Goal: Navigation & Orientation: Find specific page/section

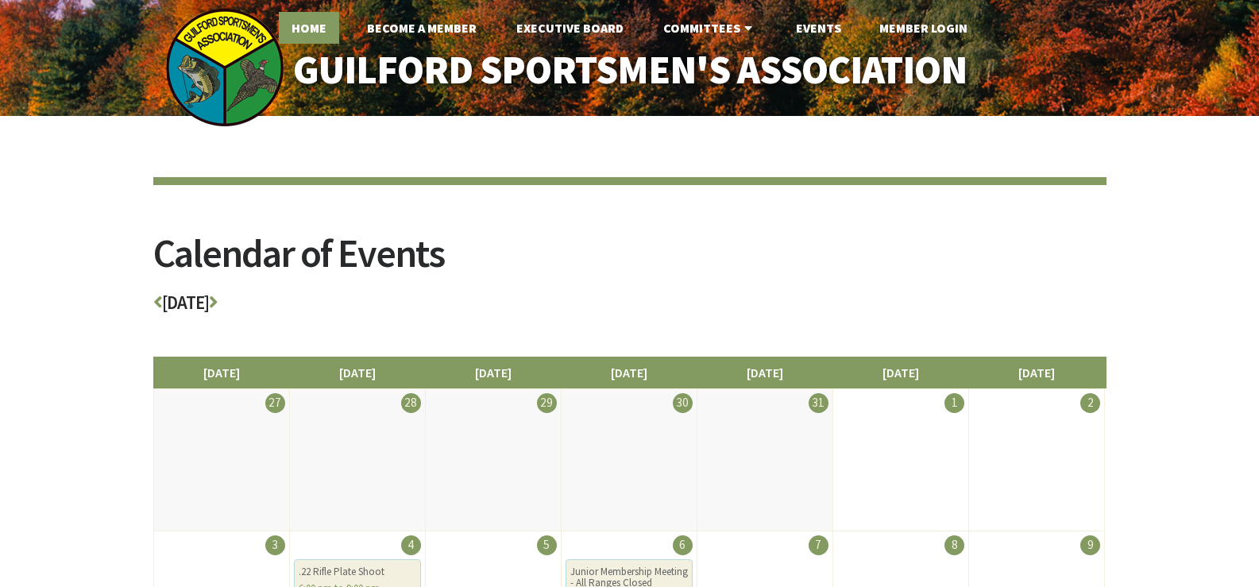
click at [316, 30] on link "Home" at bounding box center [309, 28] width 60 height 32
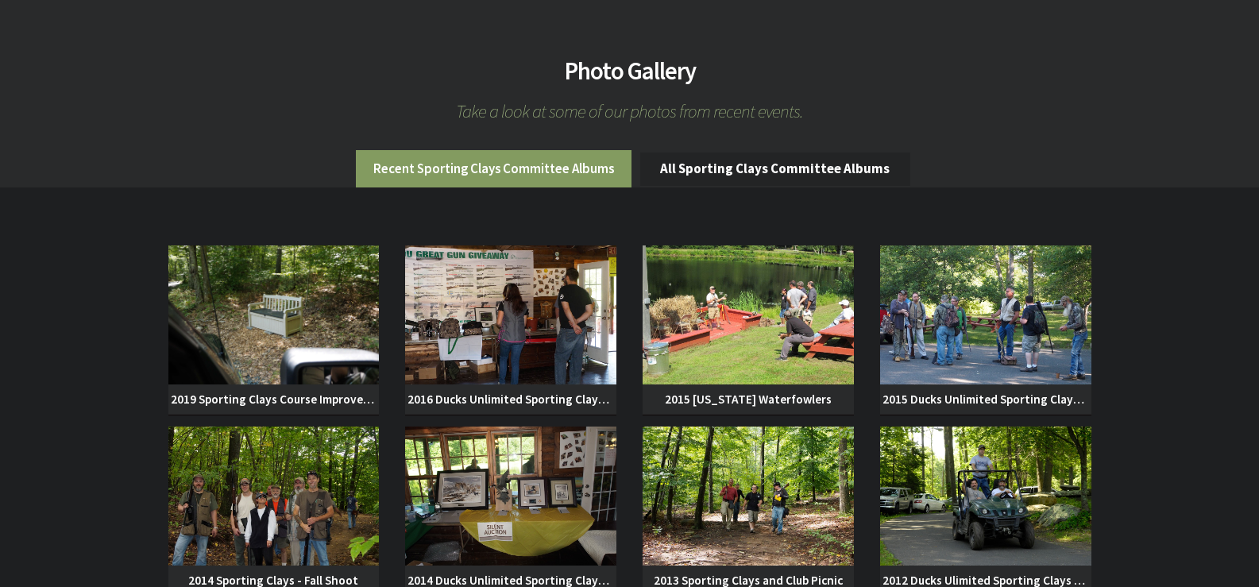
scroll to position [1112, 0]
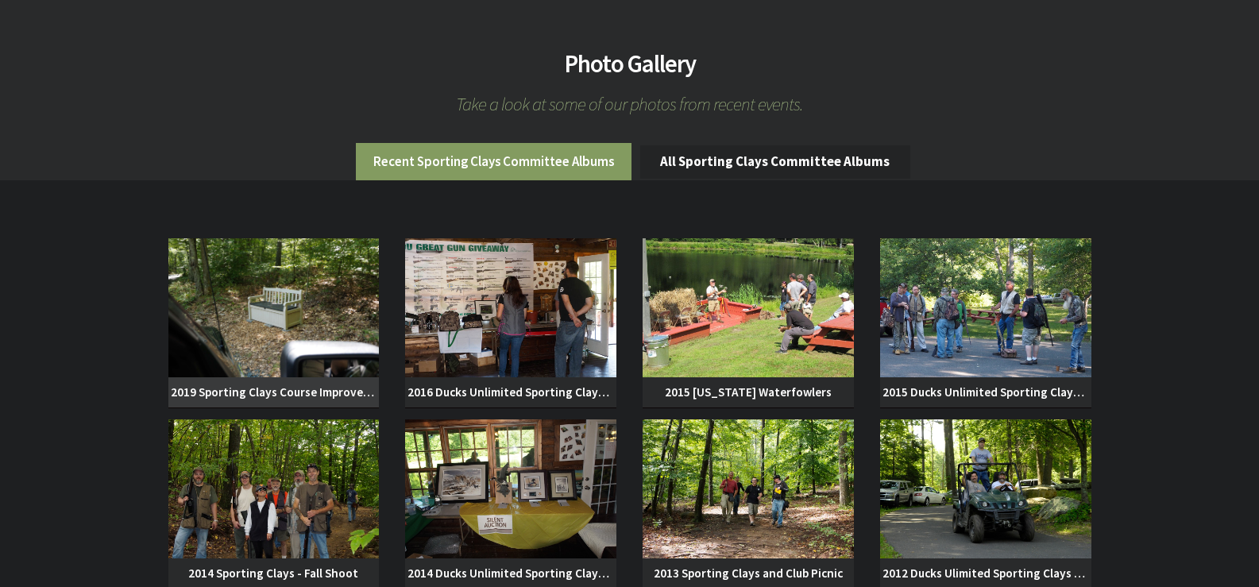
click at [291, 322] on img at bounding box center [273, 307] width 211 height 139
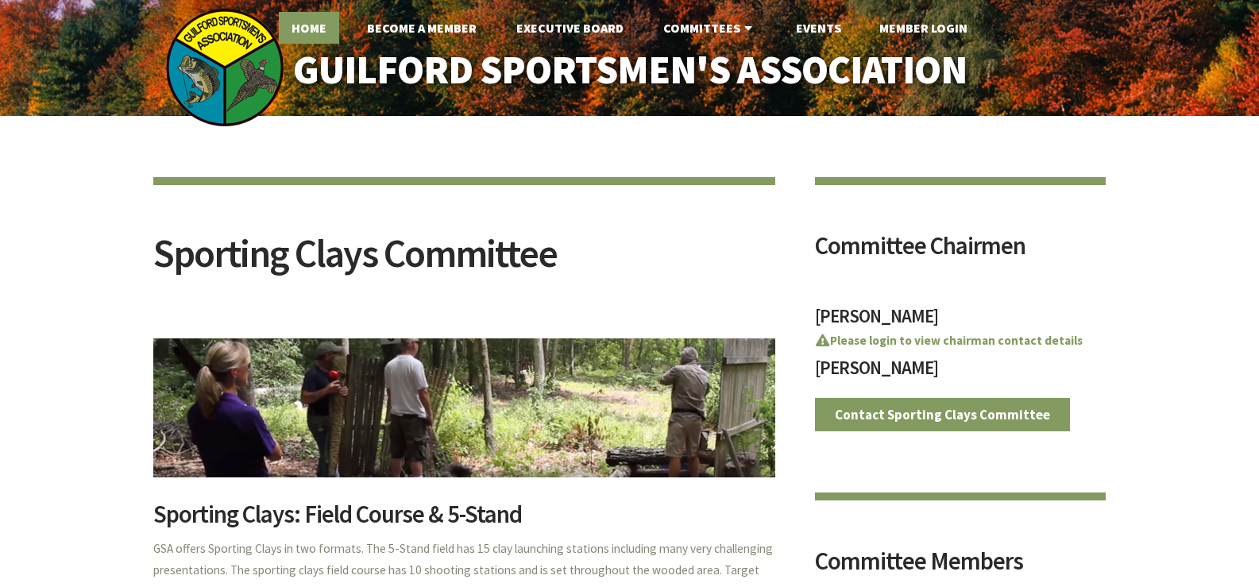
click at [318, 25] on link "Home" at bounding box center [309, 28] width 60 height 32
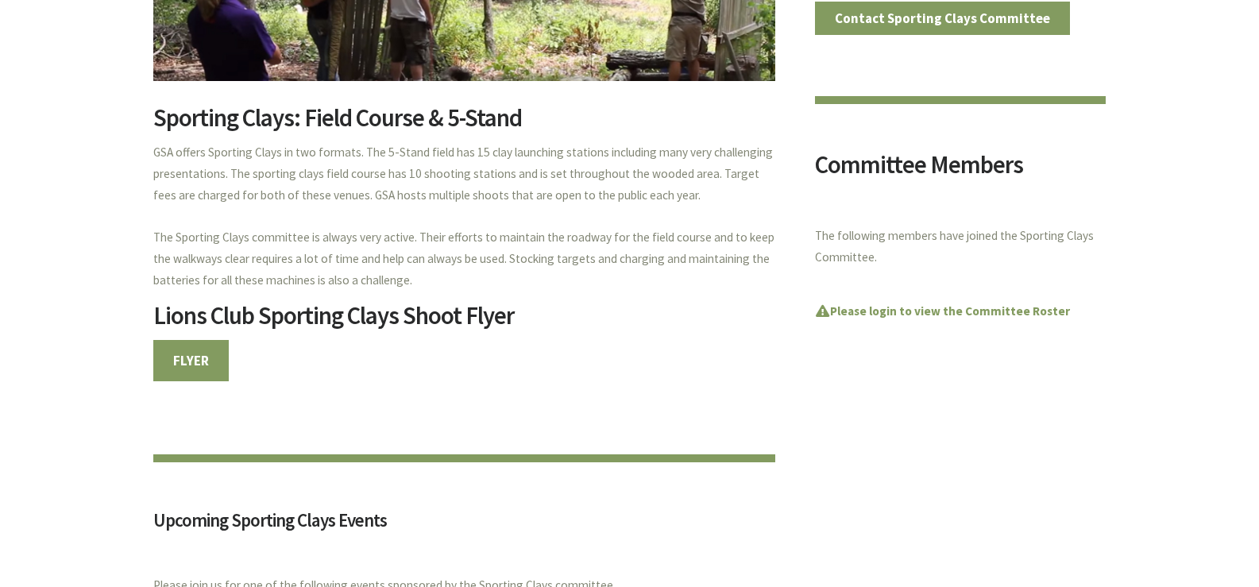
scroll to position [556, 0]
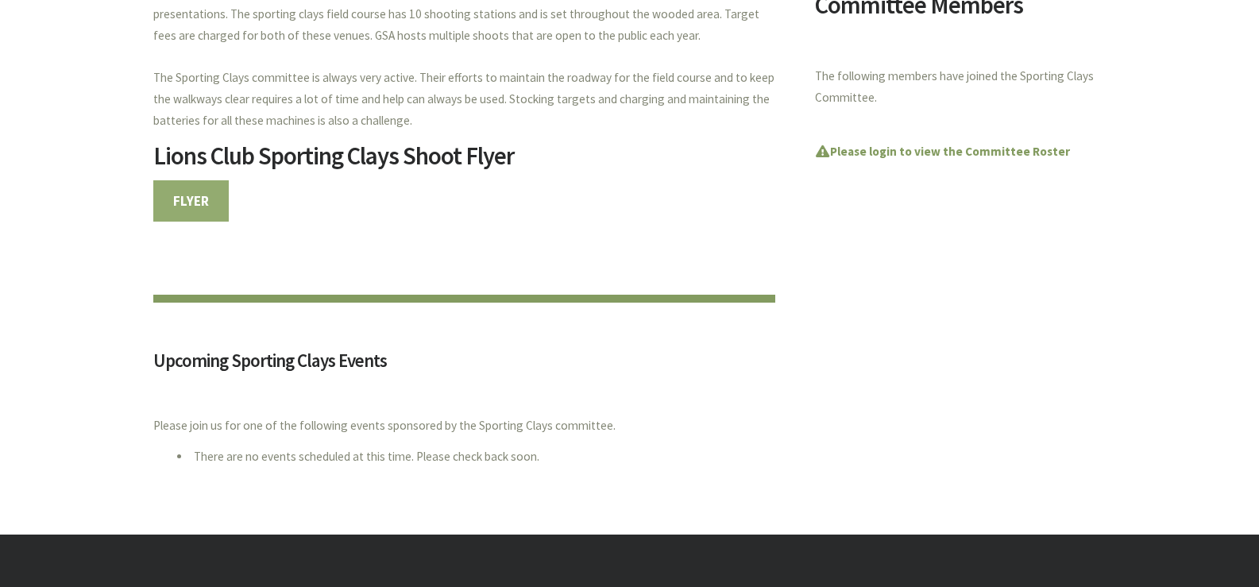
click at [193, 199] on link "FLYER" at bounding box center [191, 200] width 76 height 41
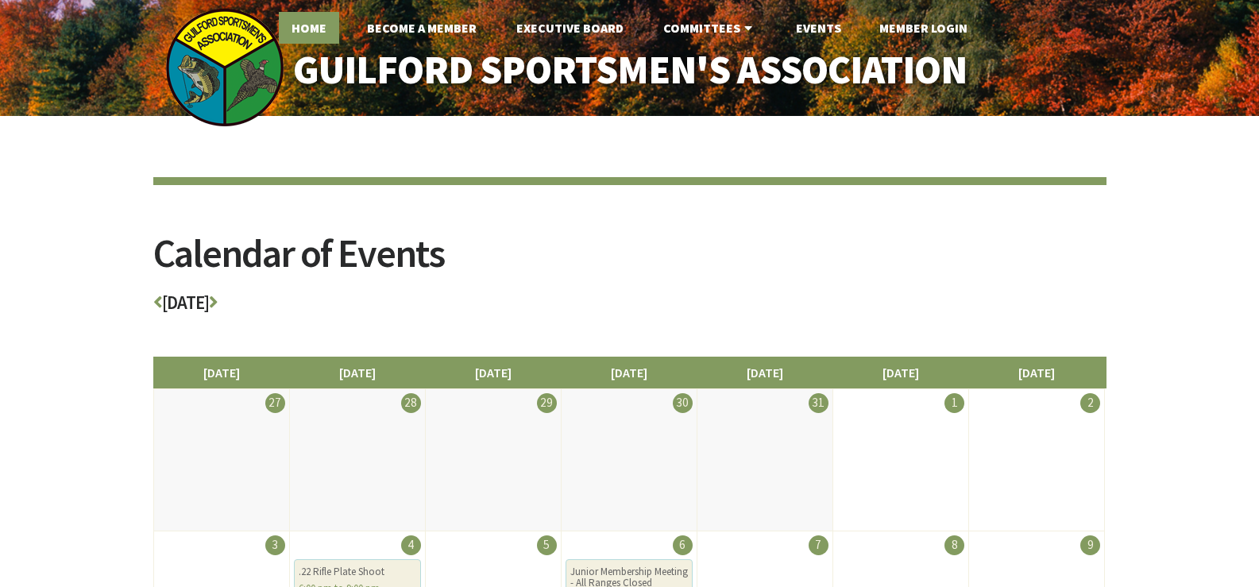
click at [321, 34] on link "Home" at bounding box center [309, 28] width 60 height 32
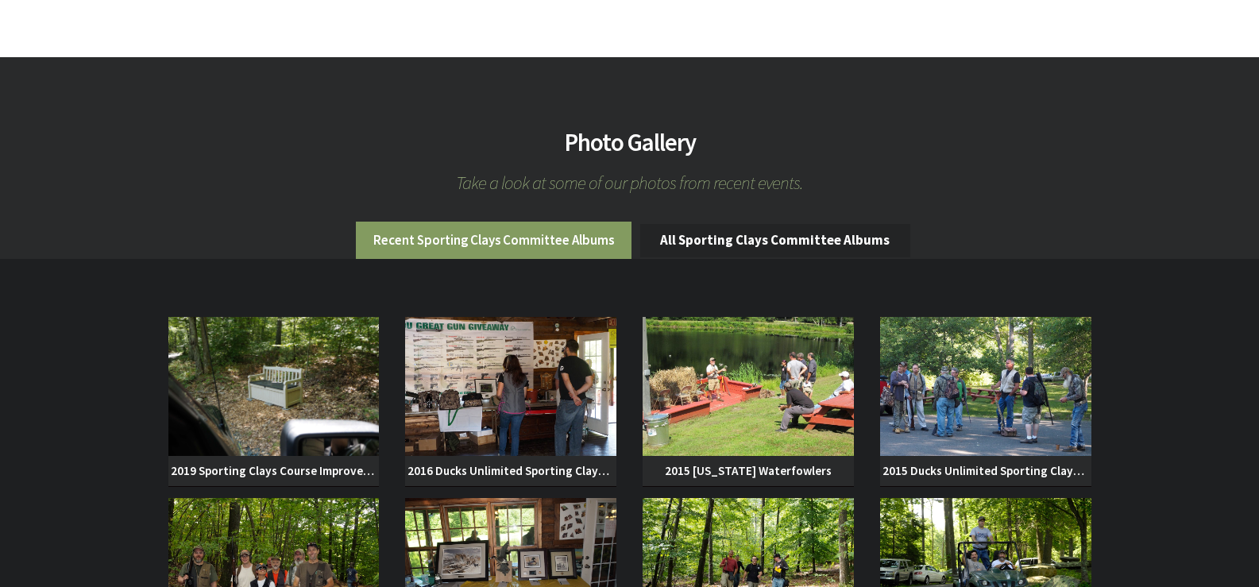
scroll to position [1033, 0]
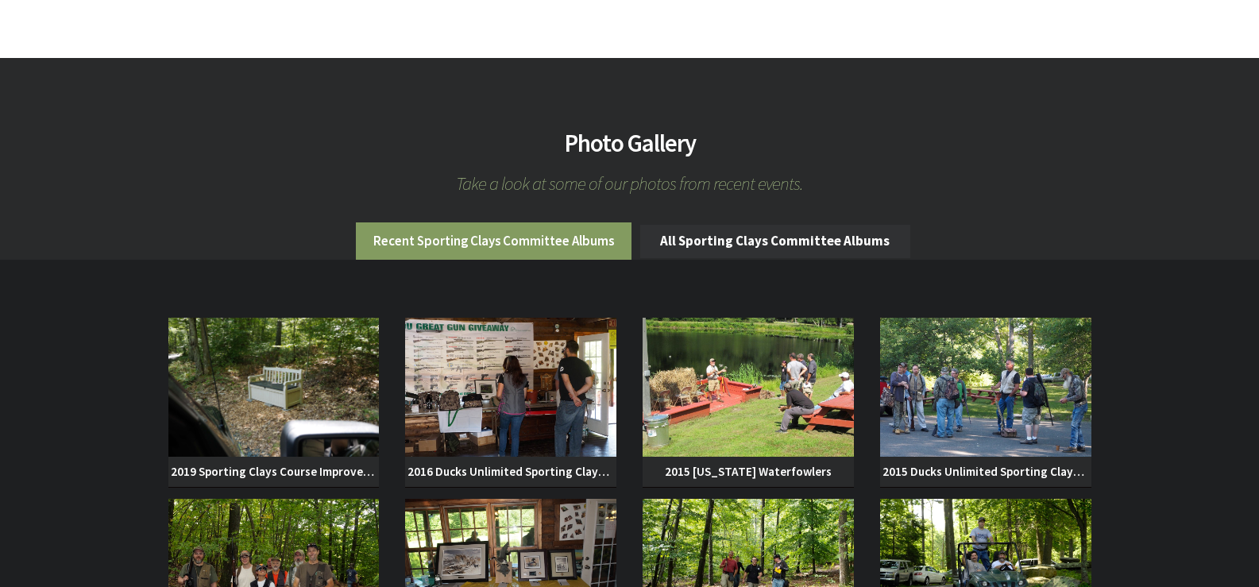
click at [712, 236] on link "All Sporting Clays Committee Albums" at bounding box center [775, 241] width 270 height 33
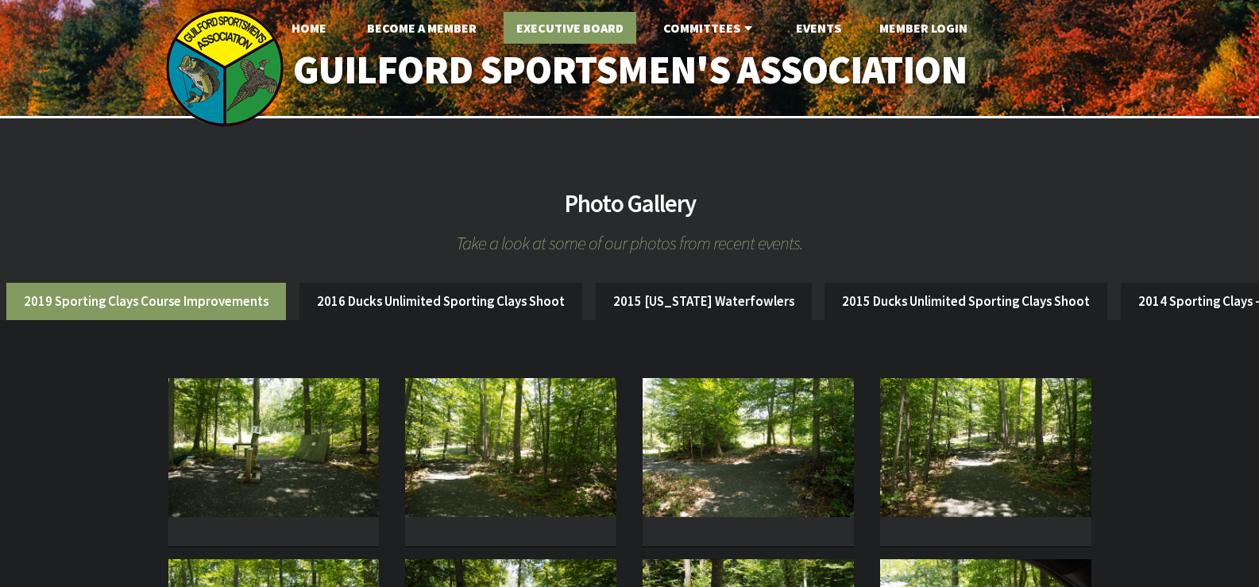
click at [577, 24] on link "Executive Board" at bounding box center [570, 28] width 133 height 32
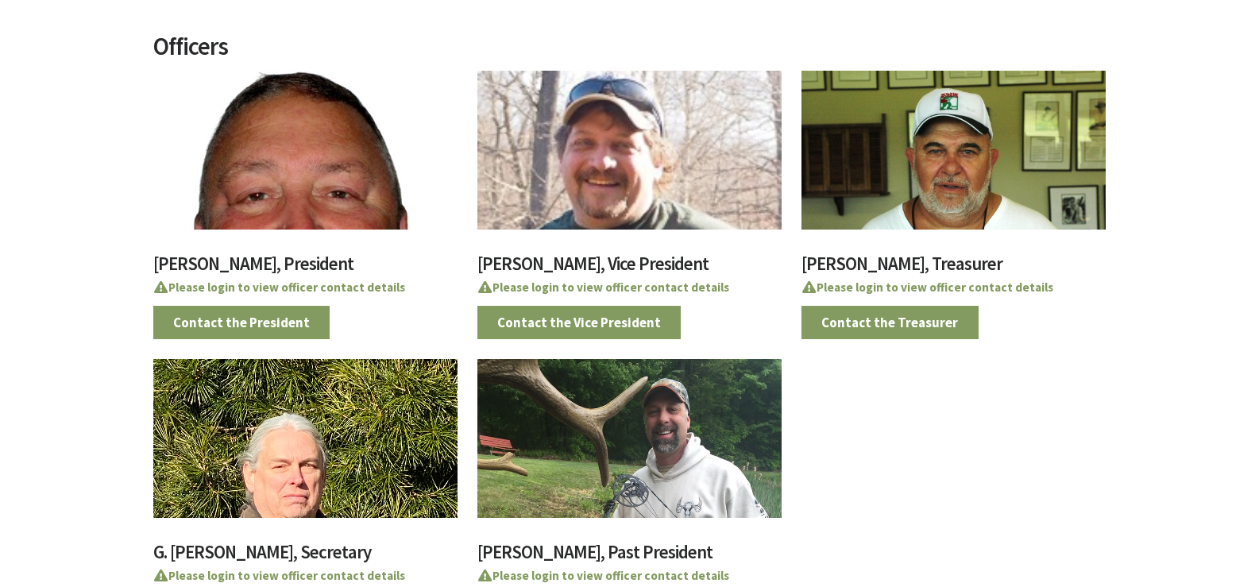
scroll to position [318, 0]
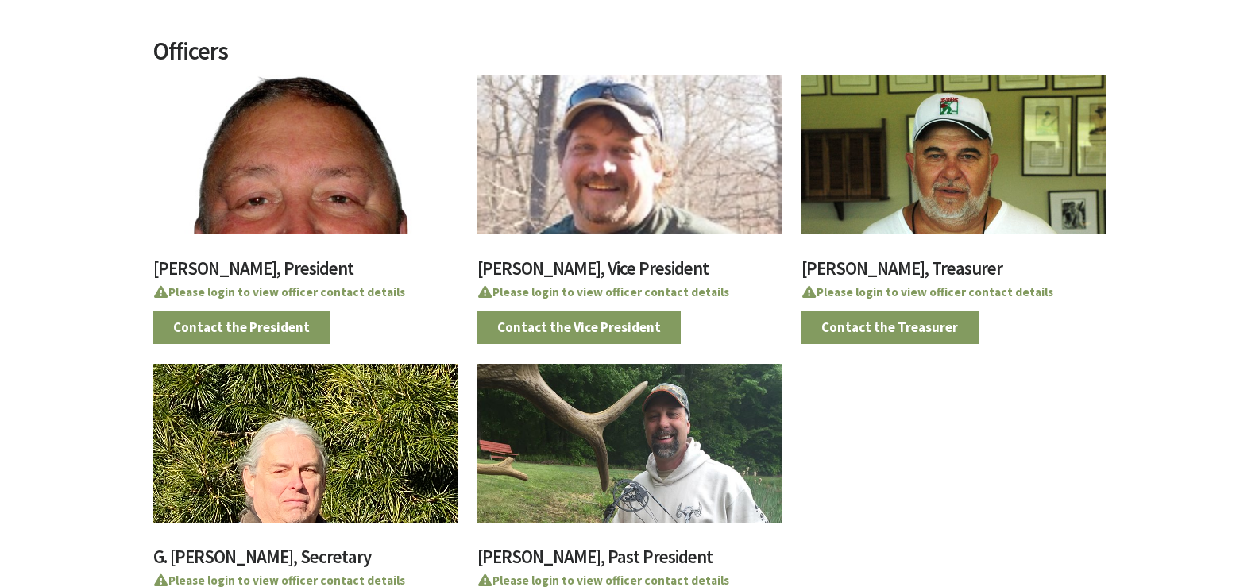
click at [295, 203] on div at bounding box center [305, 154] width 304 height 159
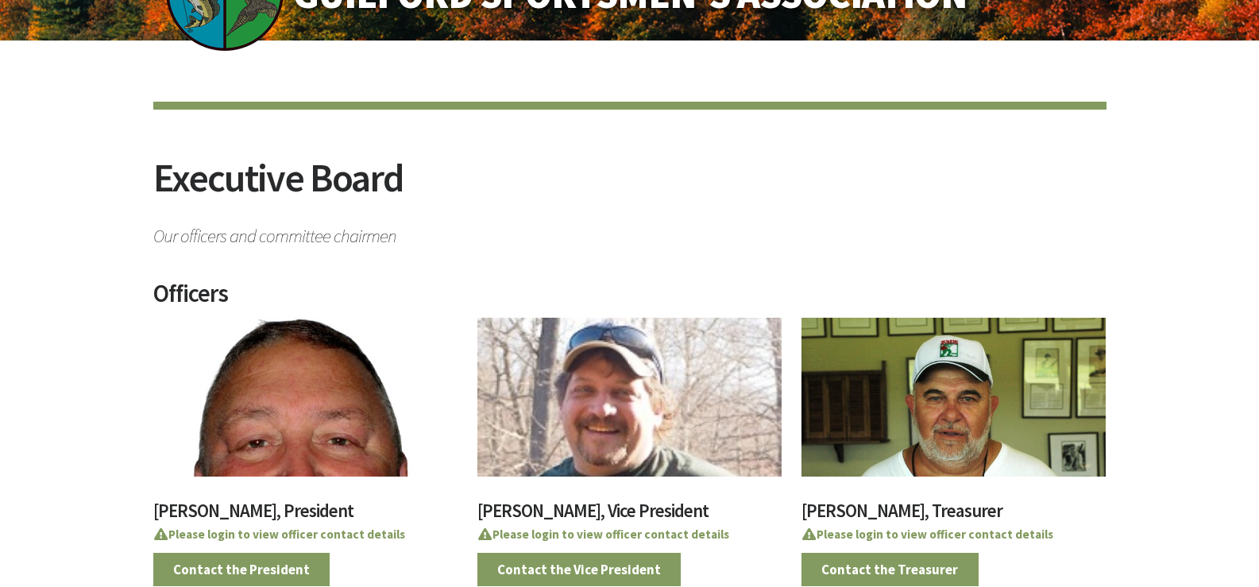
scroll to position [0, 0]
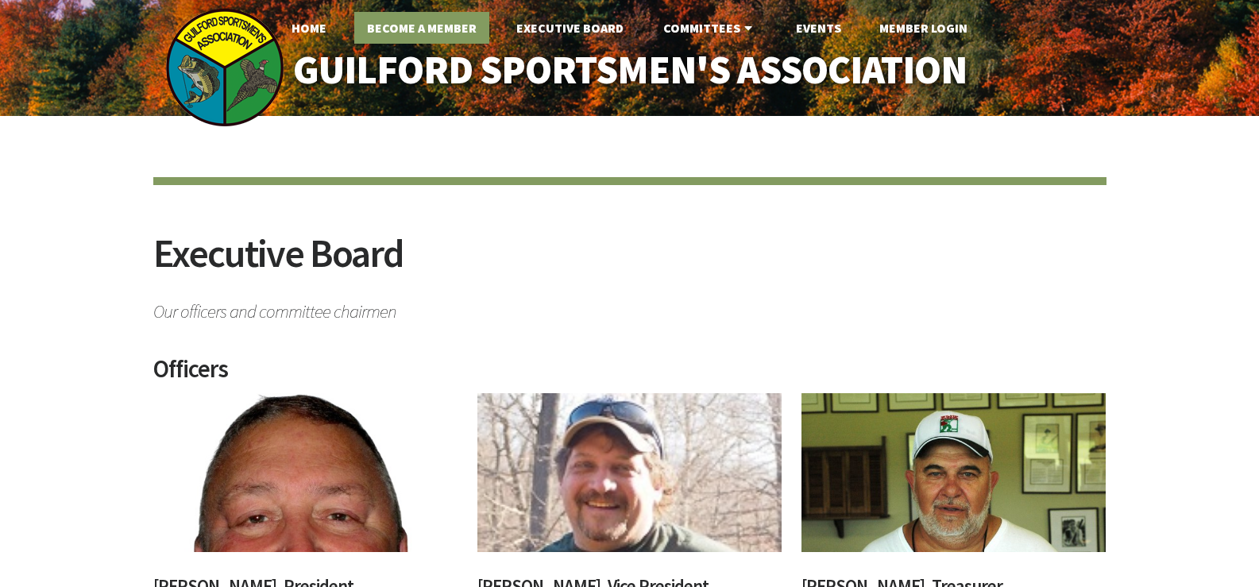
click at [446, 29] on link "Become A Member" at bounding box center [421, 28] width 135 height 32
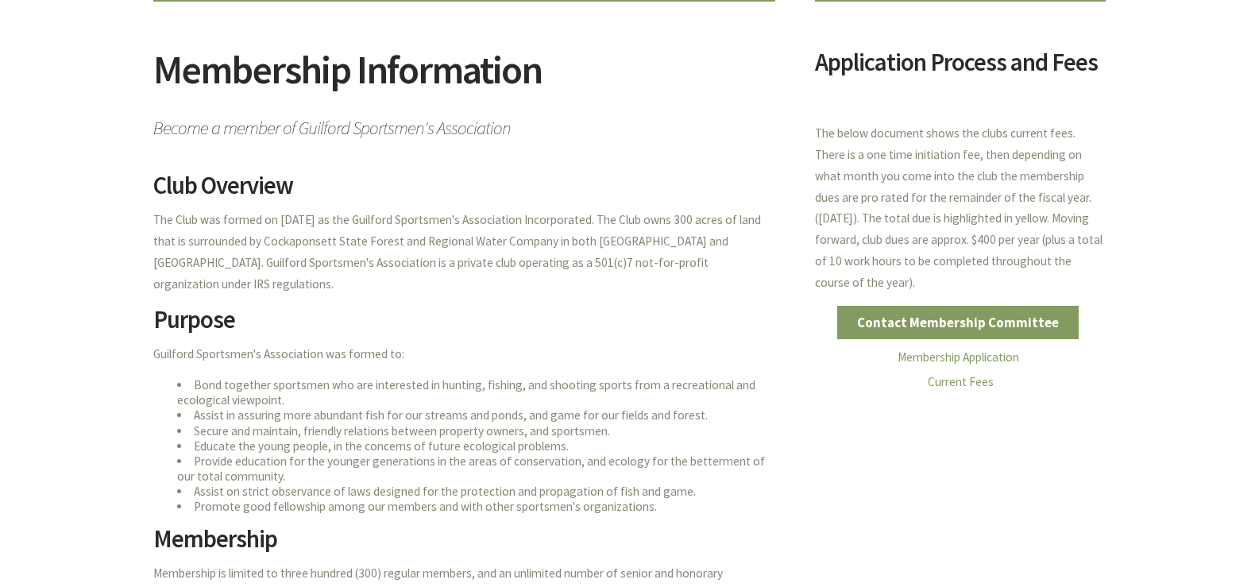
scroll to position [159, 0]
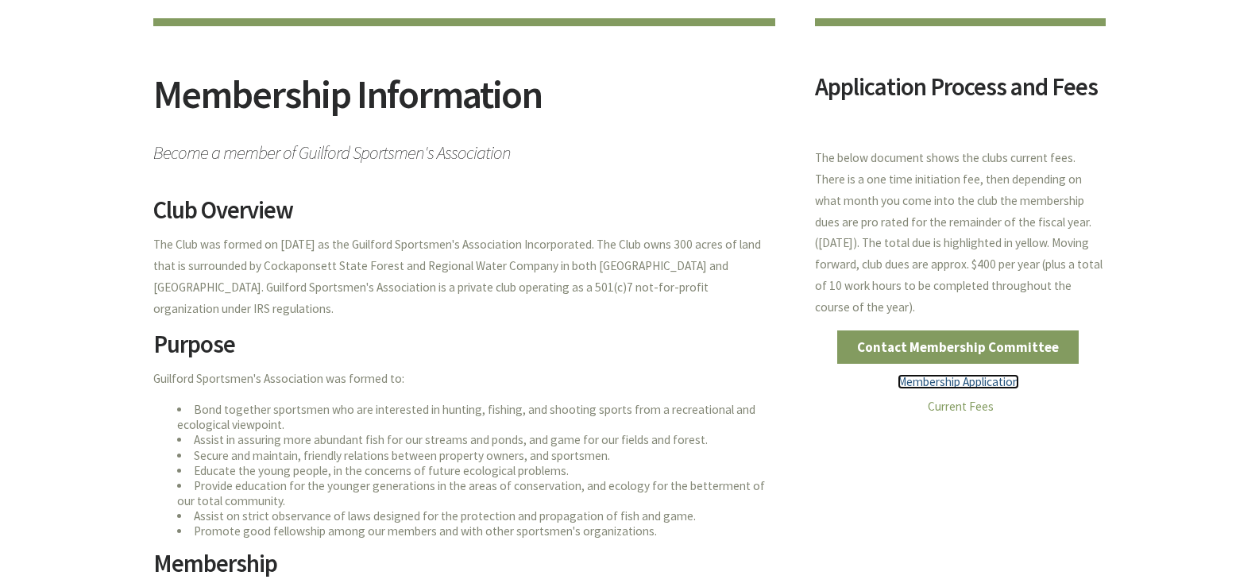
click at [940, 378] on link "Membership Application" at bounding box center [958, 381] width 122 height 15
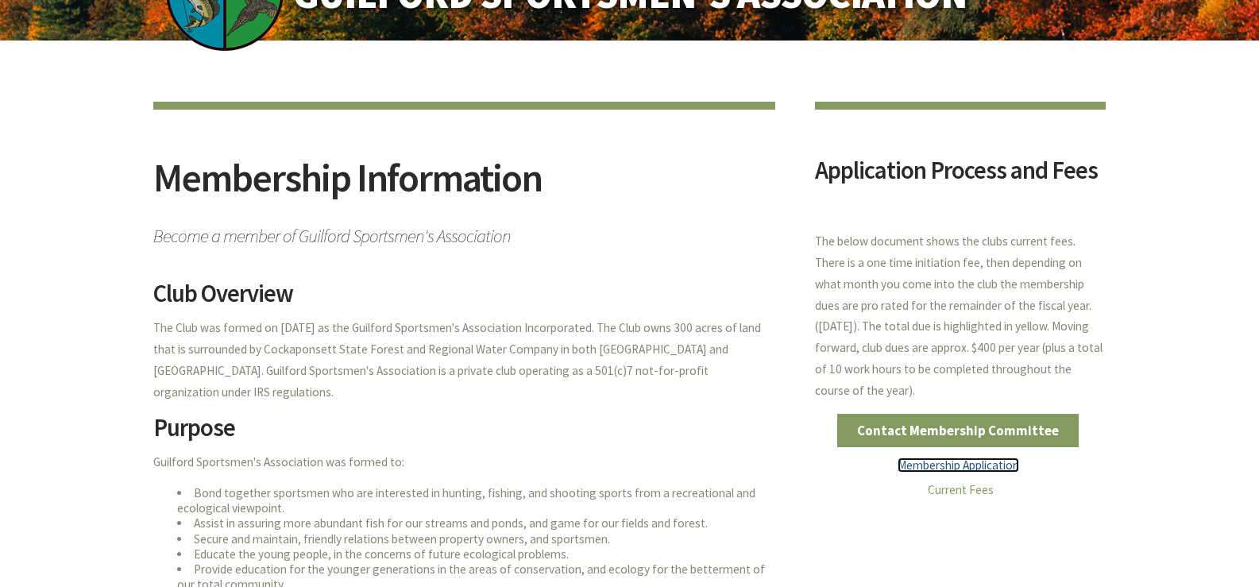
scroll to position [0, 0]
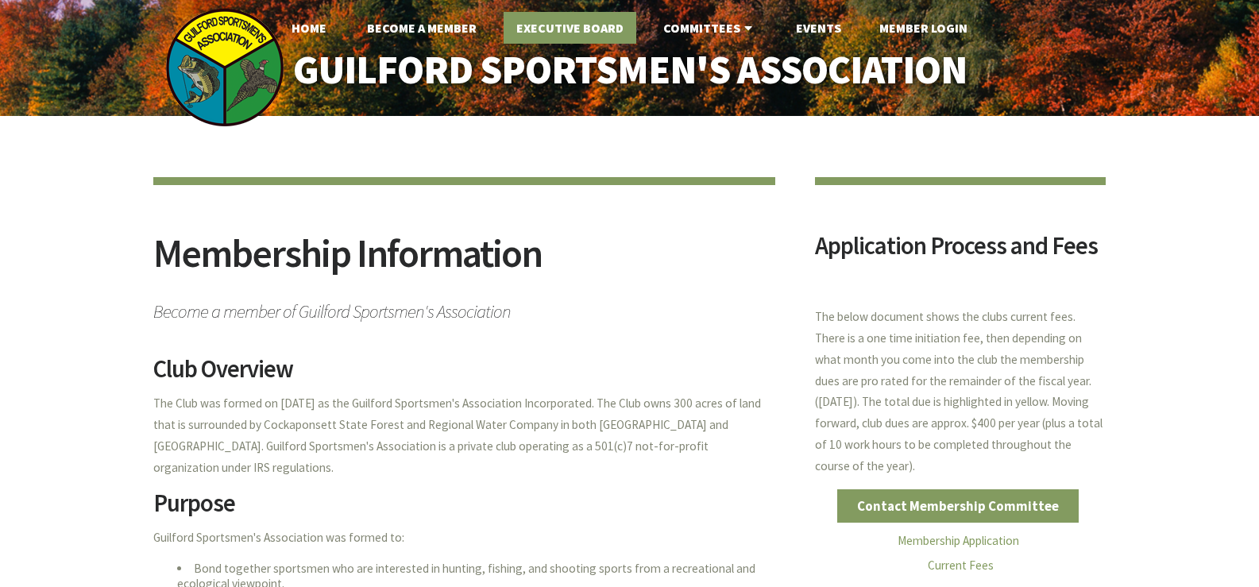
click at [575, 29] on link "Executive Board" at bounding box center [570, 28] width 133 height 32
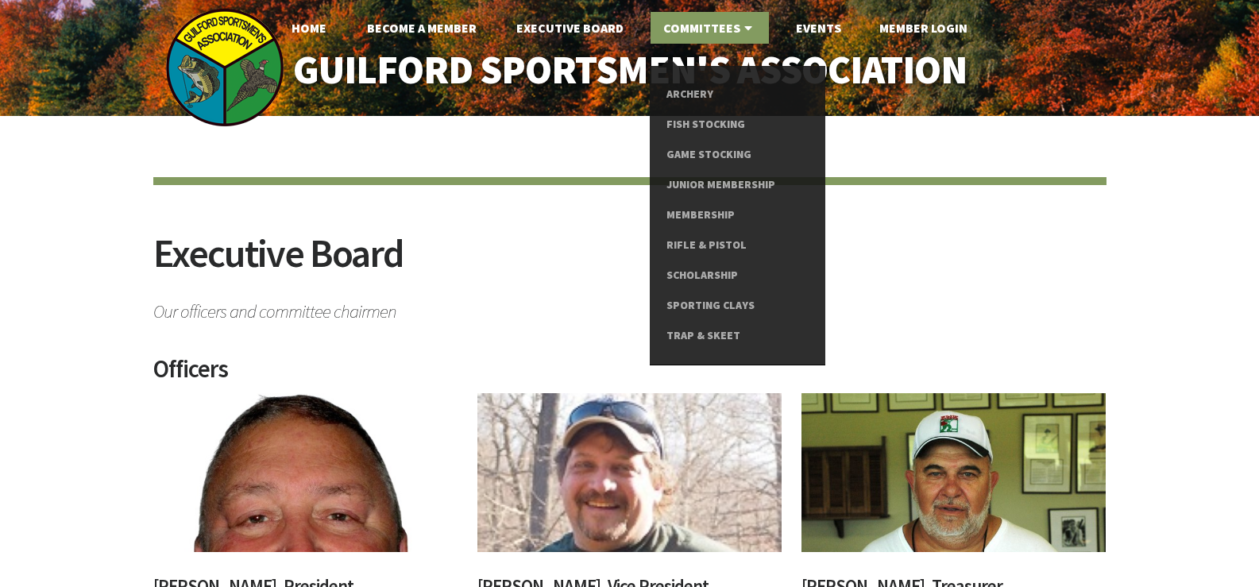
click at [672, 28] on link "Committees" at bounding box center [709, 28] width 118 height 32
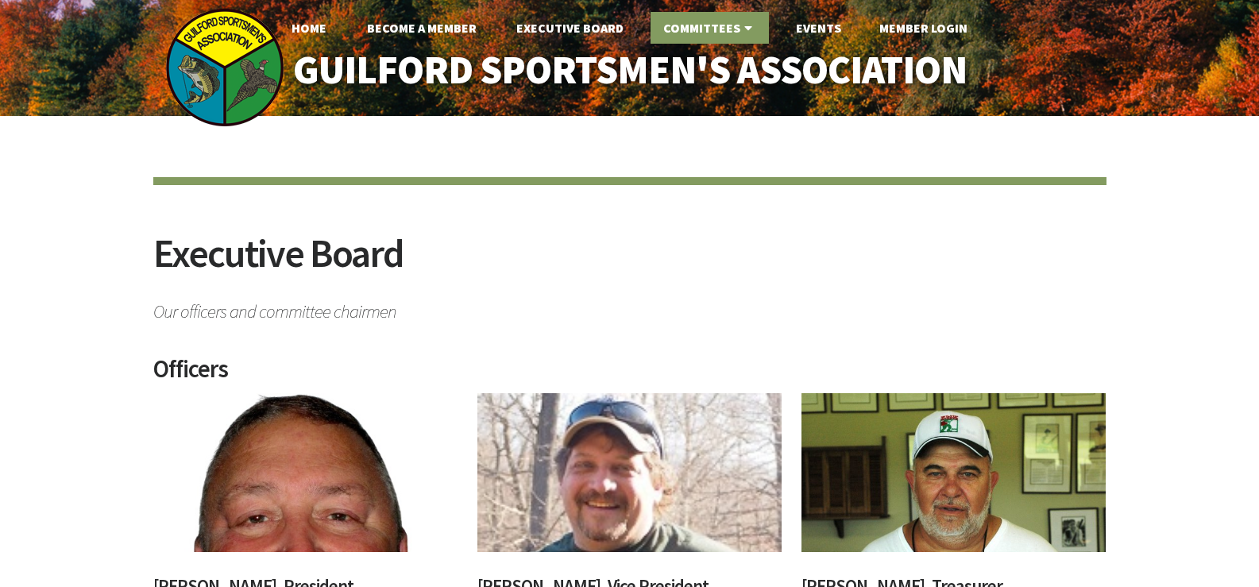
click at [672, 28] on link "Committees" at bounding box center [709, 28] width 118 height 32
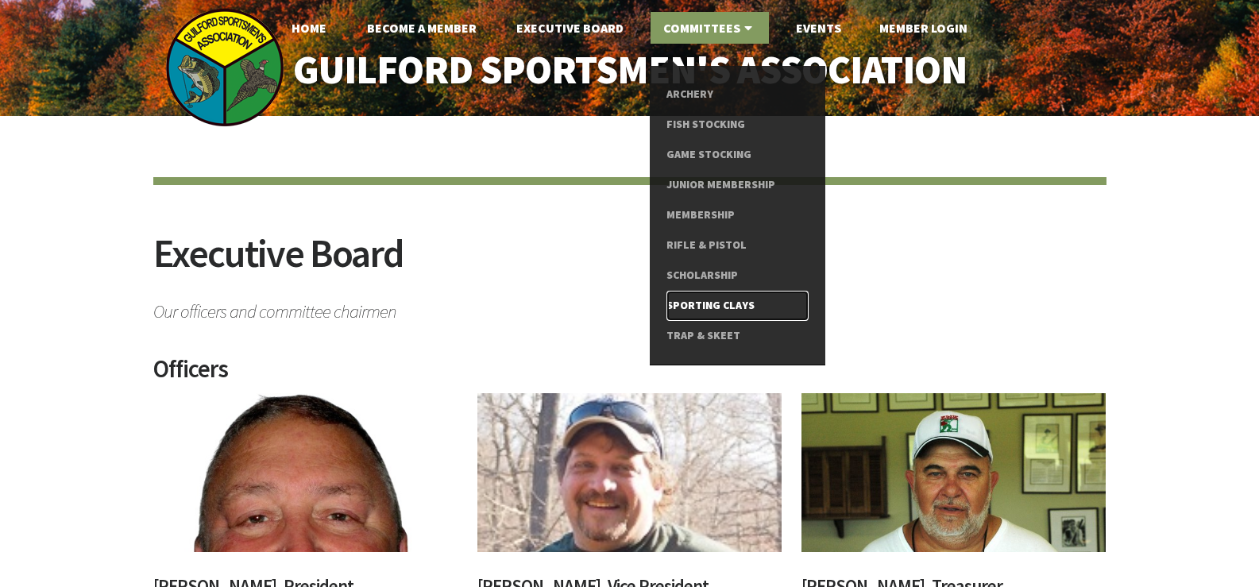
click at [701, 303] on link "Sporting Clays" at bounding box center [737, 306] width 142 height 30
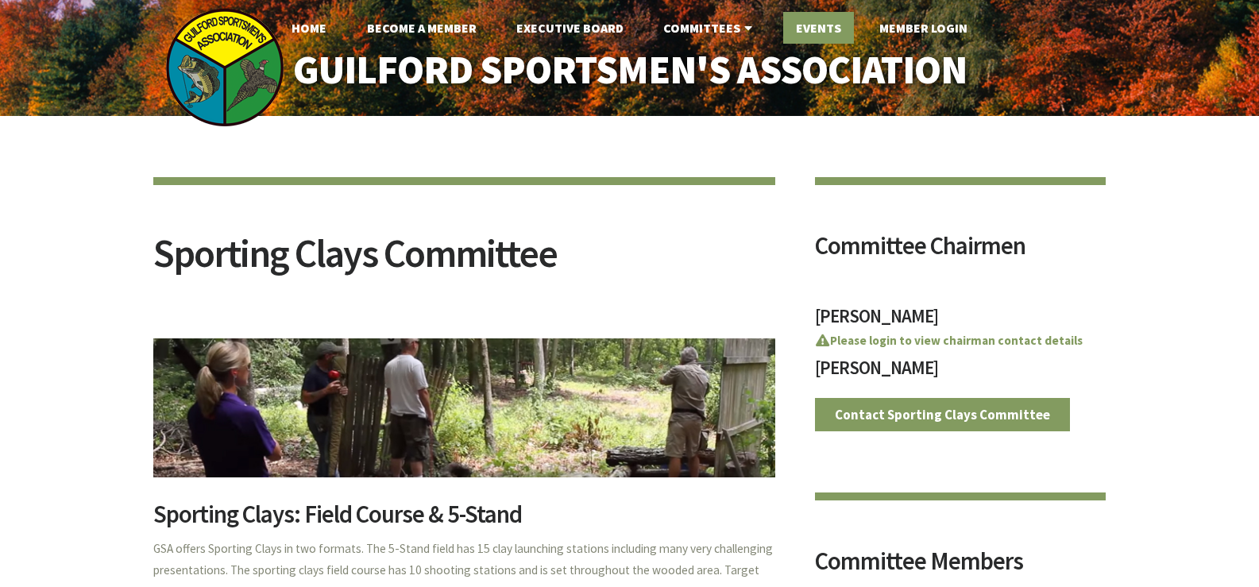
click at [820, 21] on link "Events" at bounding box center [818, 28] width 71 height 32
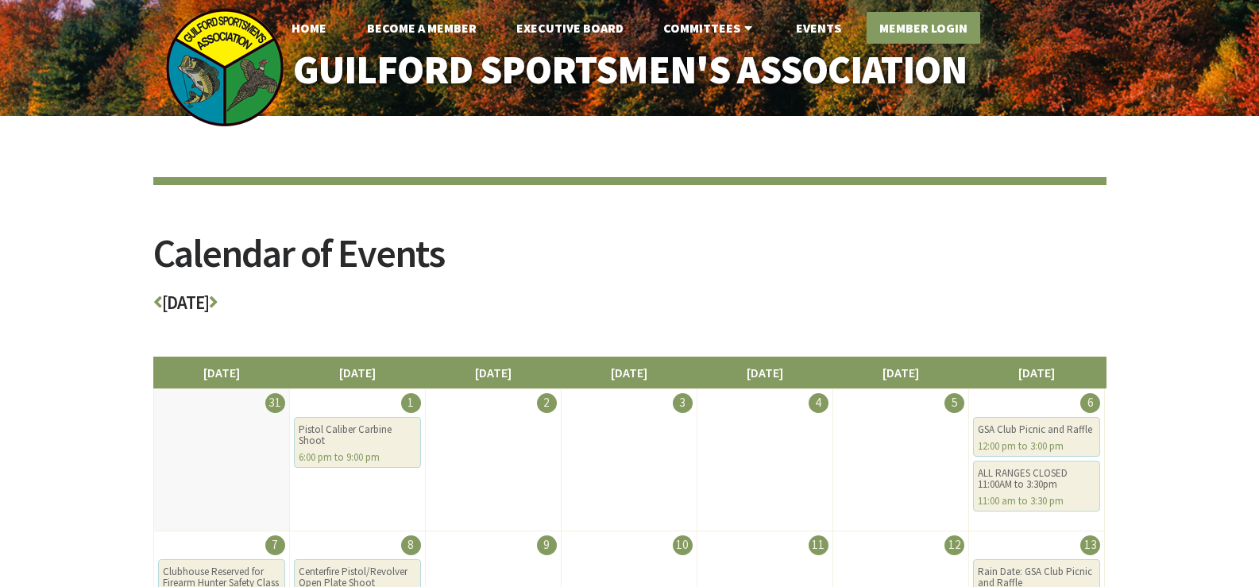
click at [924, 34] on link "Member Login" at bounding box center [924, 28] width 114 height 32
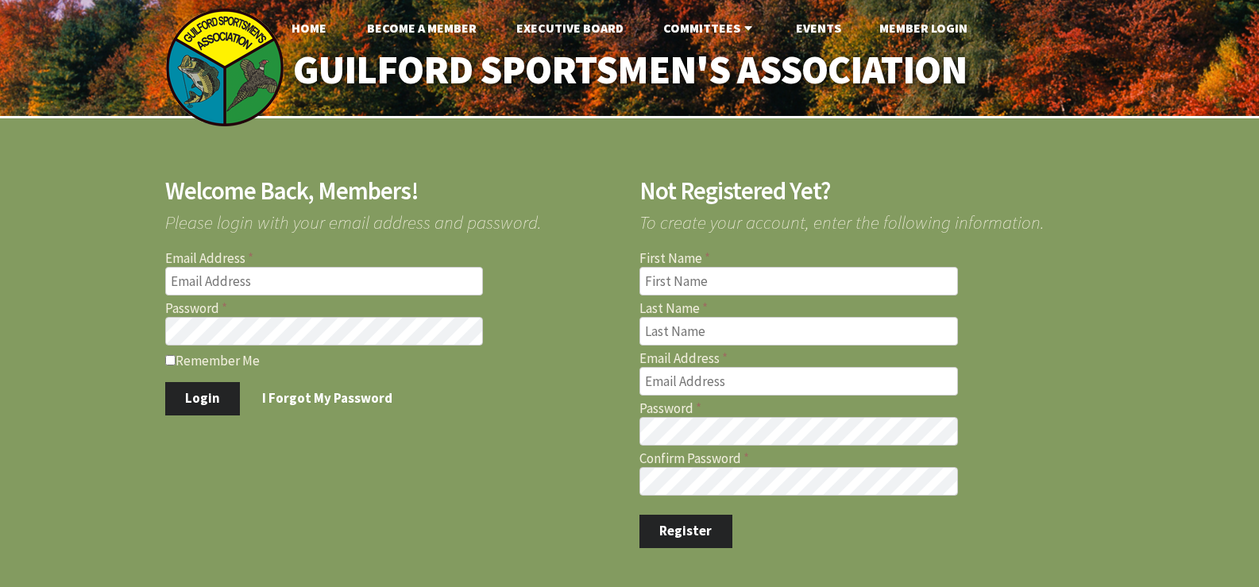
click at [212, 32] on img at bounding box center [224, 67] width 119 height 119
